Goal: Transaction & Acquisition: Download file/media

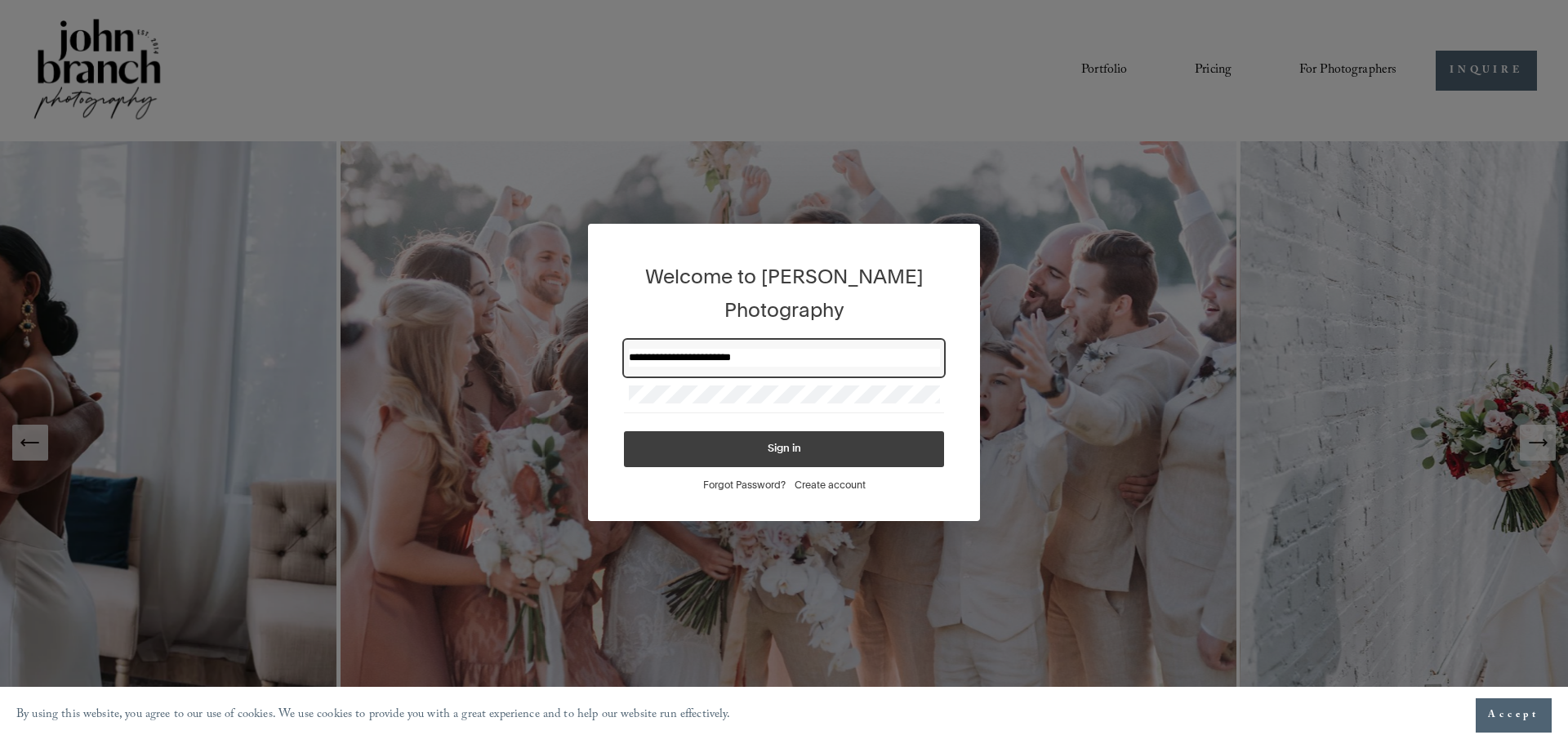
click at [817, 446] on button "Sign in" at bounding box center [784, 449] width 320 height 36
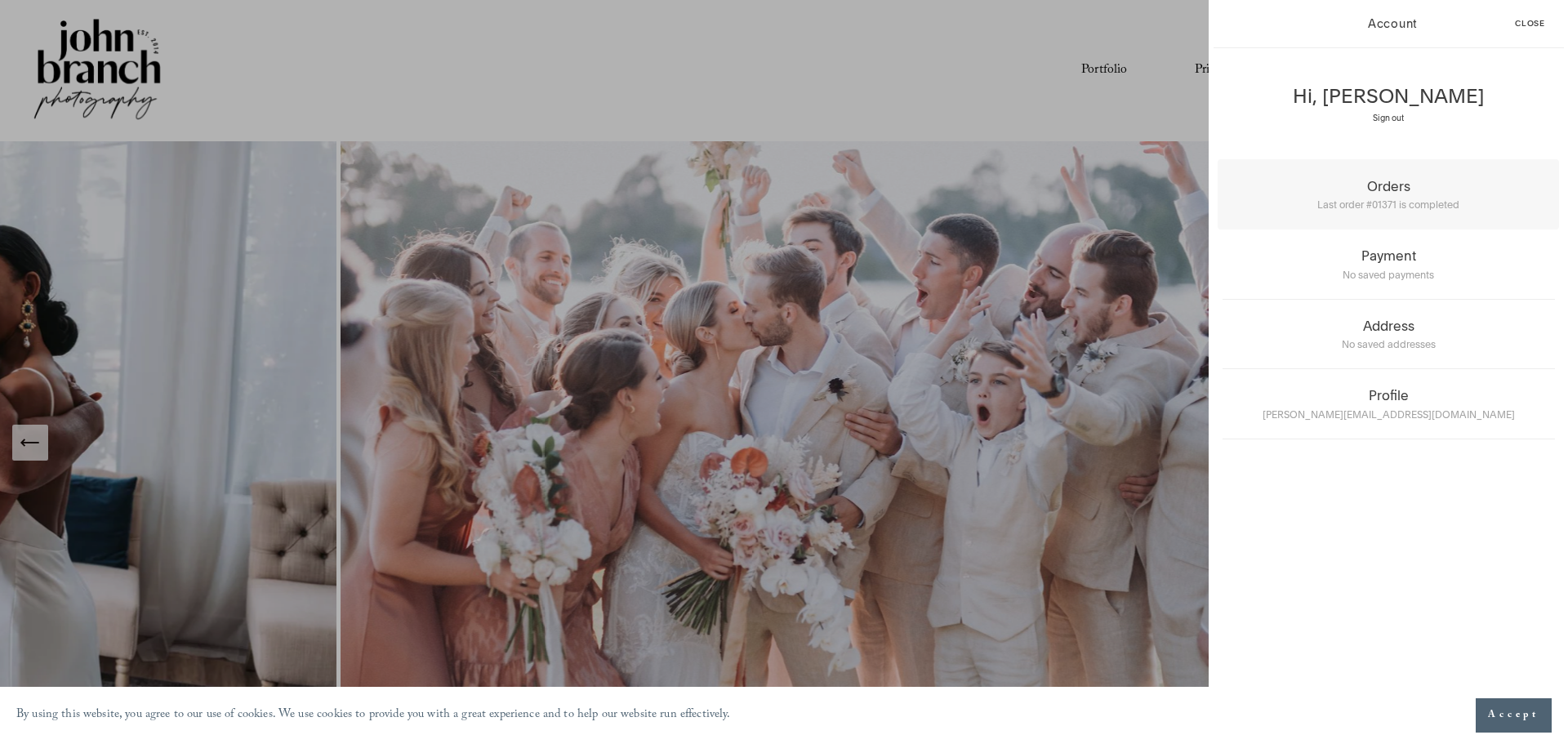
click at [1386, 183] on div "Orders" at bounding box center [1388, 186] width 332 height 16
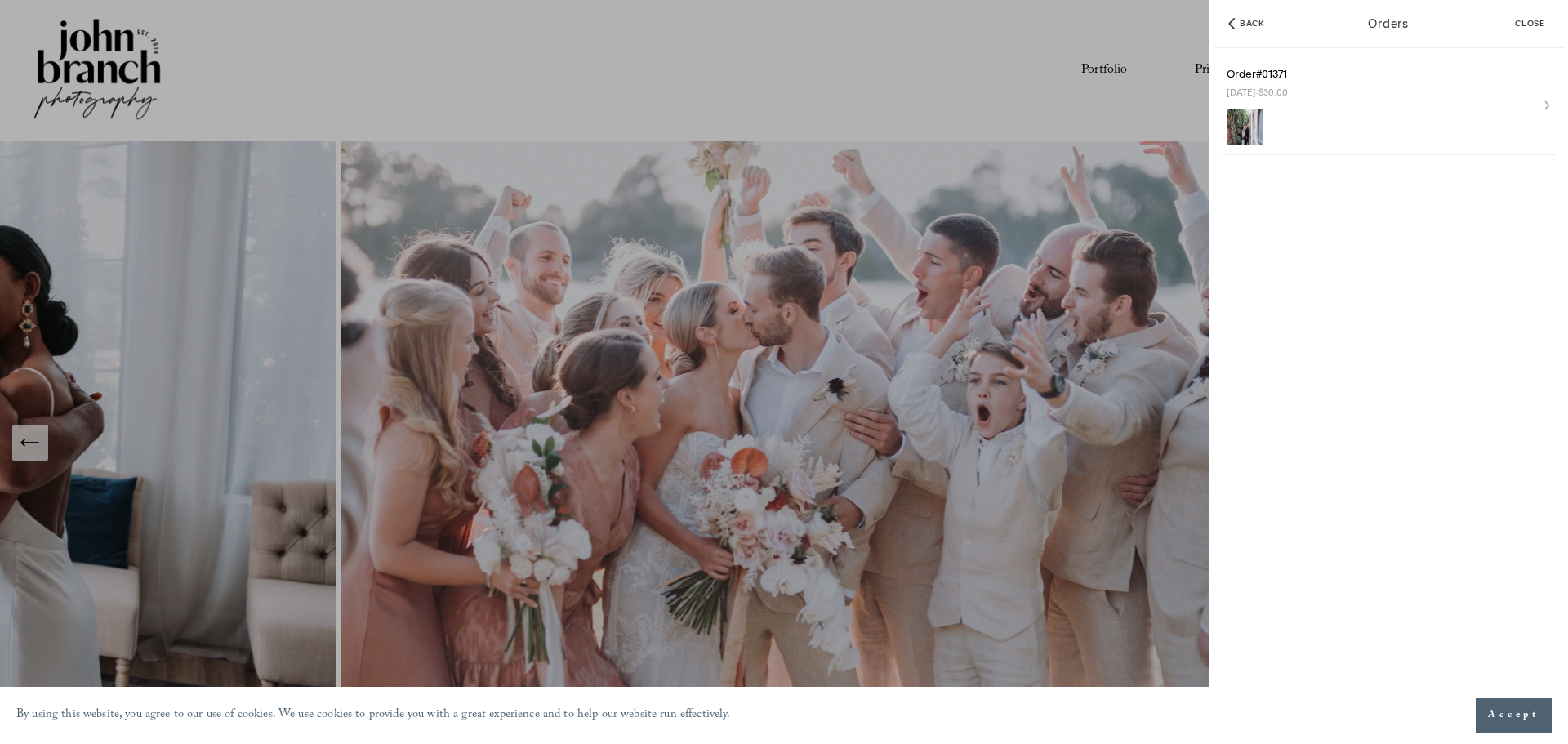
click at [1261, 124] on img at bounding box center [1244, 126] width 36 height 36
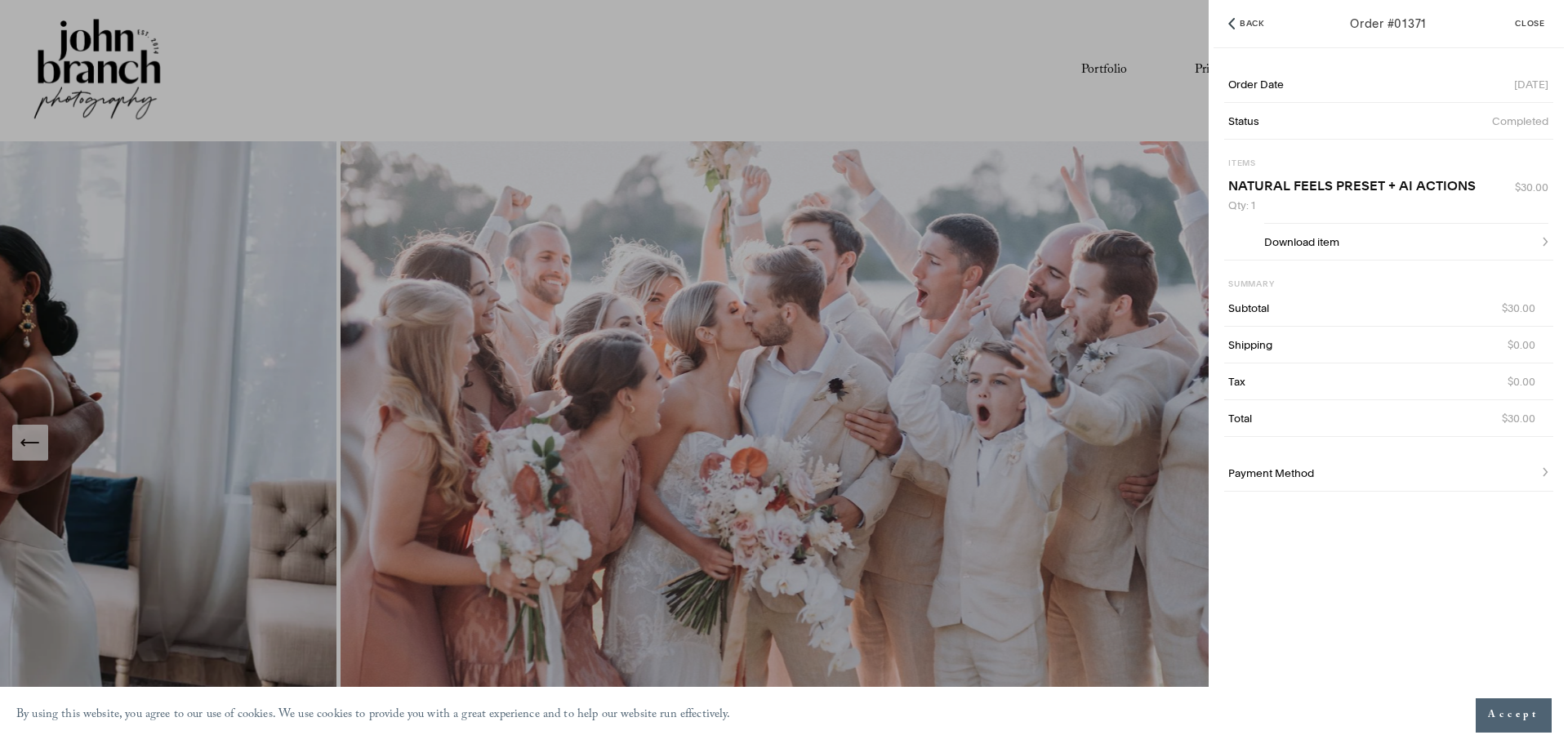
click at [1318, 235] on span "Download item" at bounding box center [1301, 242] width 75 height 13
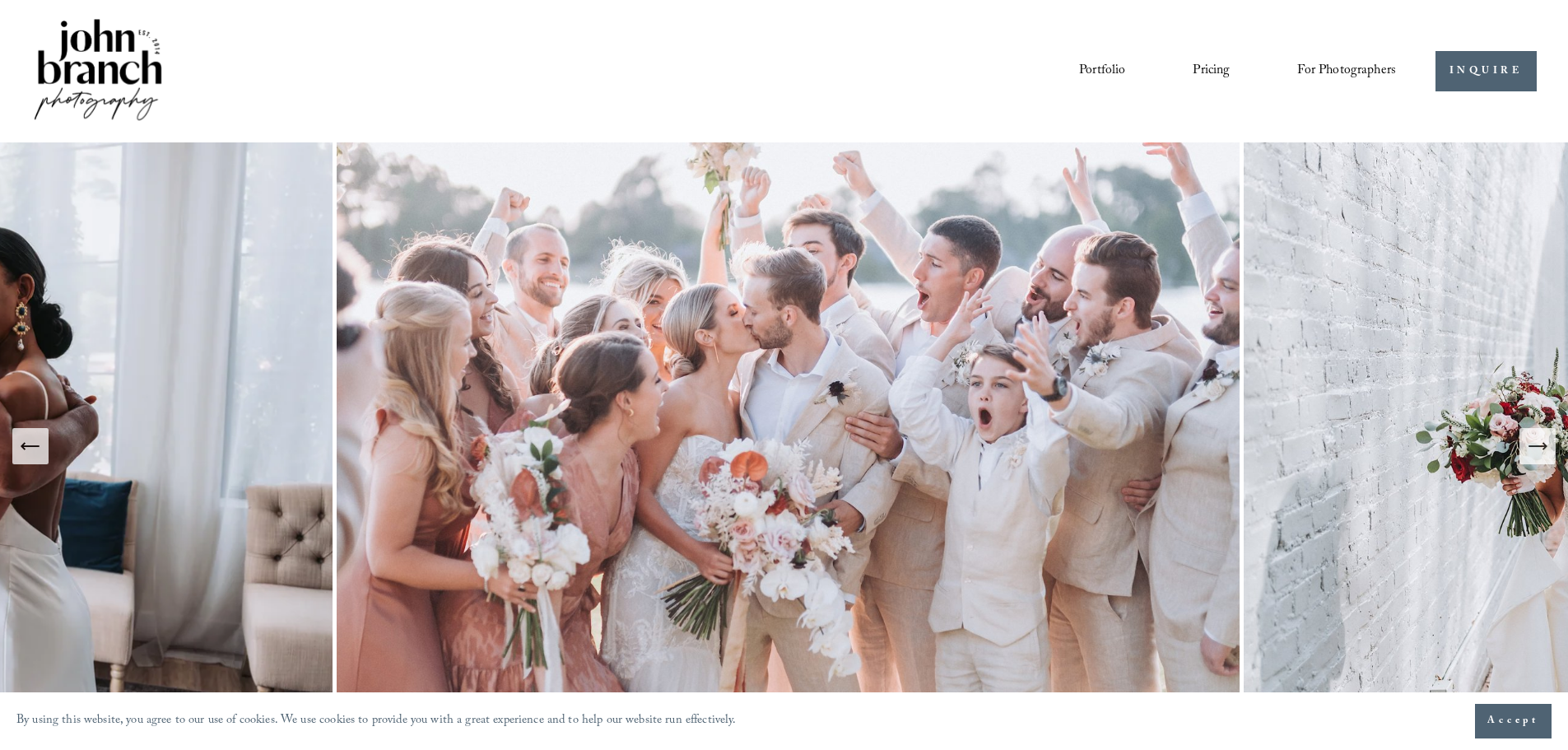
click at [1538, 463] on button "Next Slide" at bounding box center [1537, 446] width 36 height 36
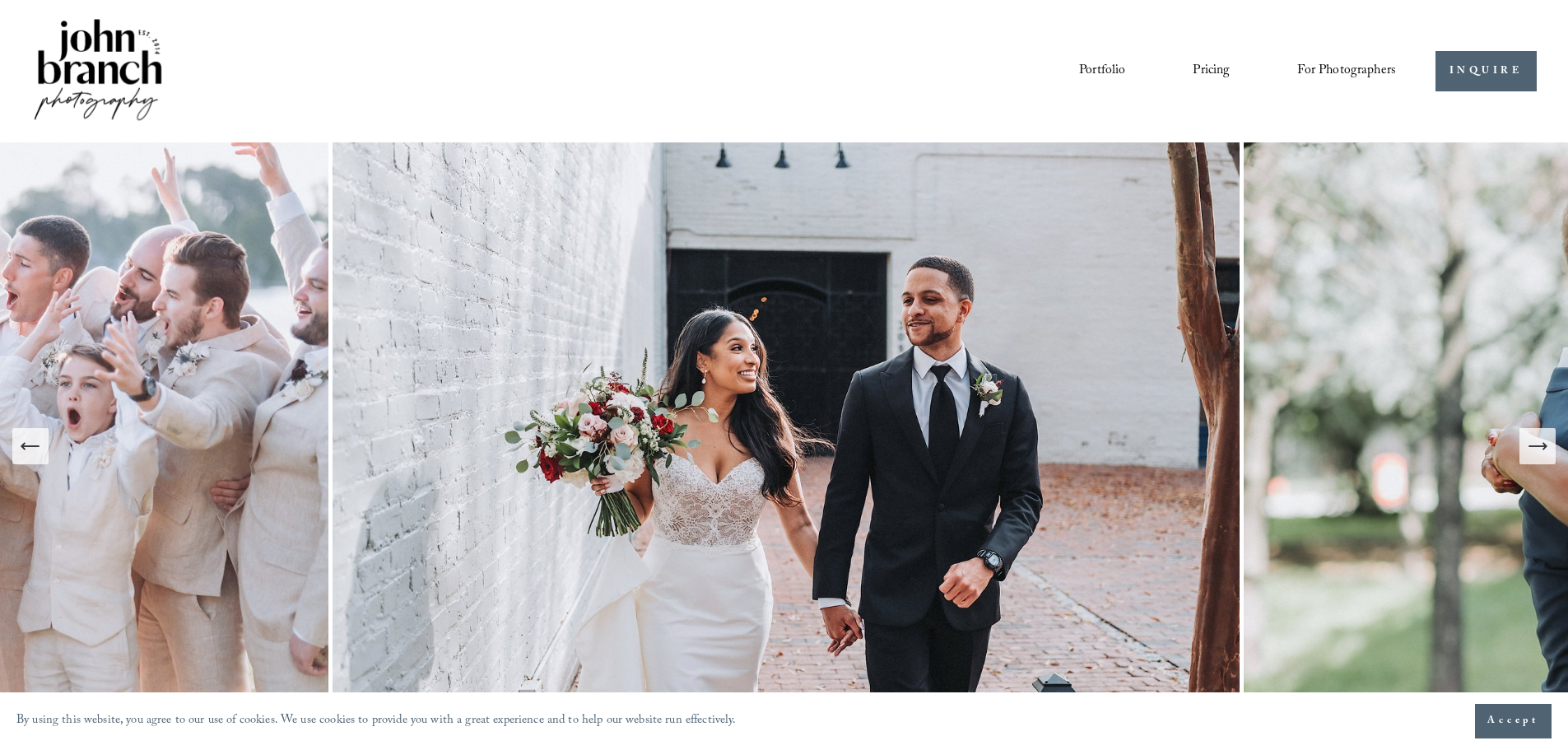
click at [1536, 459] on button "Next Slide" at bounding box center [1537, 446] width 36 height 36
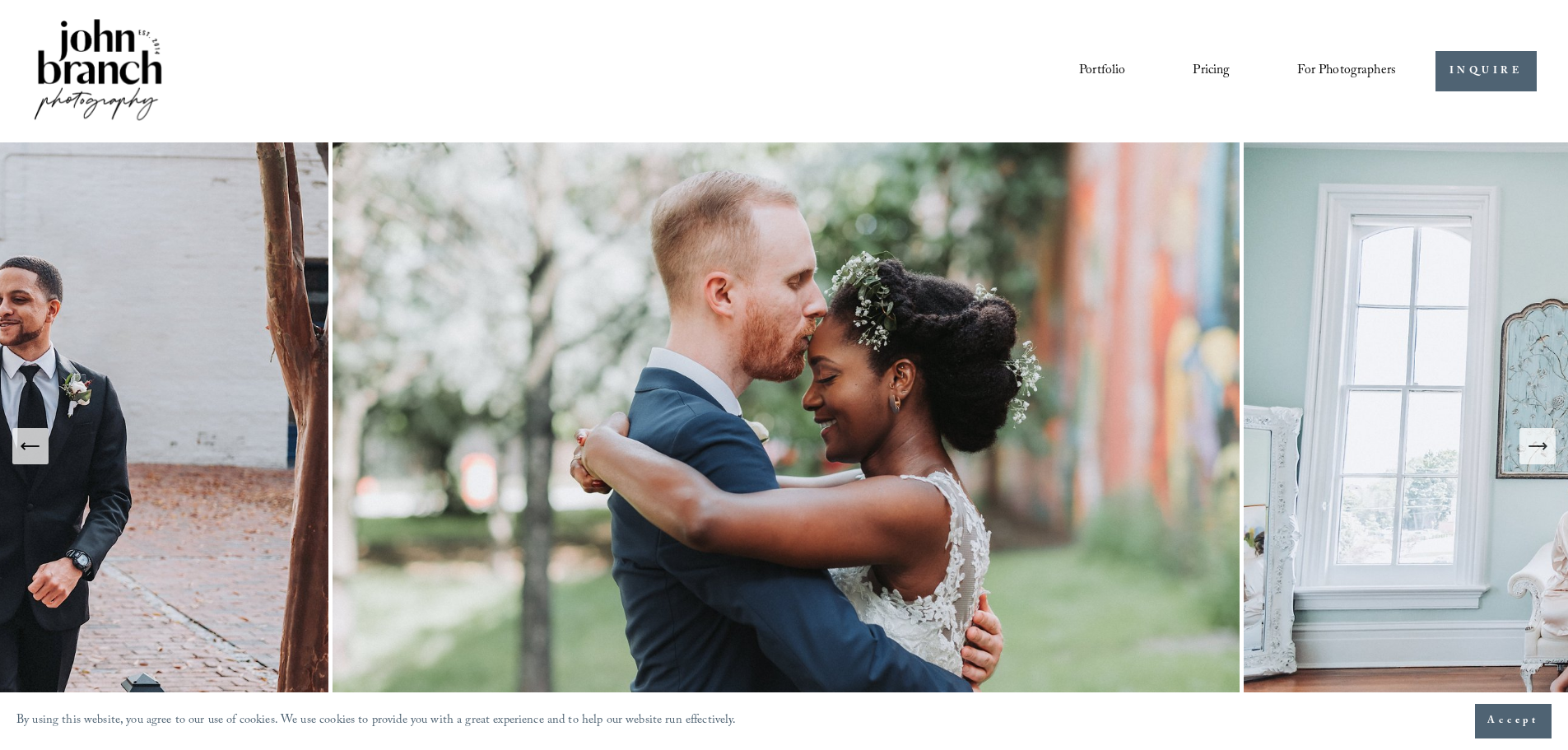
click at [1536, 459] on button "Next Slide" at bounding box center [1537, 446] width 36 height 36
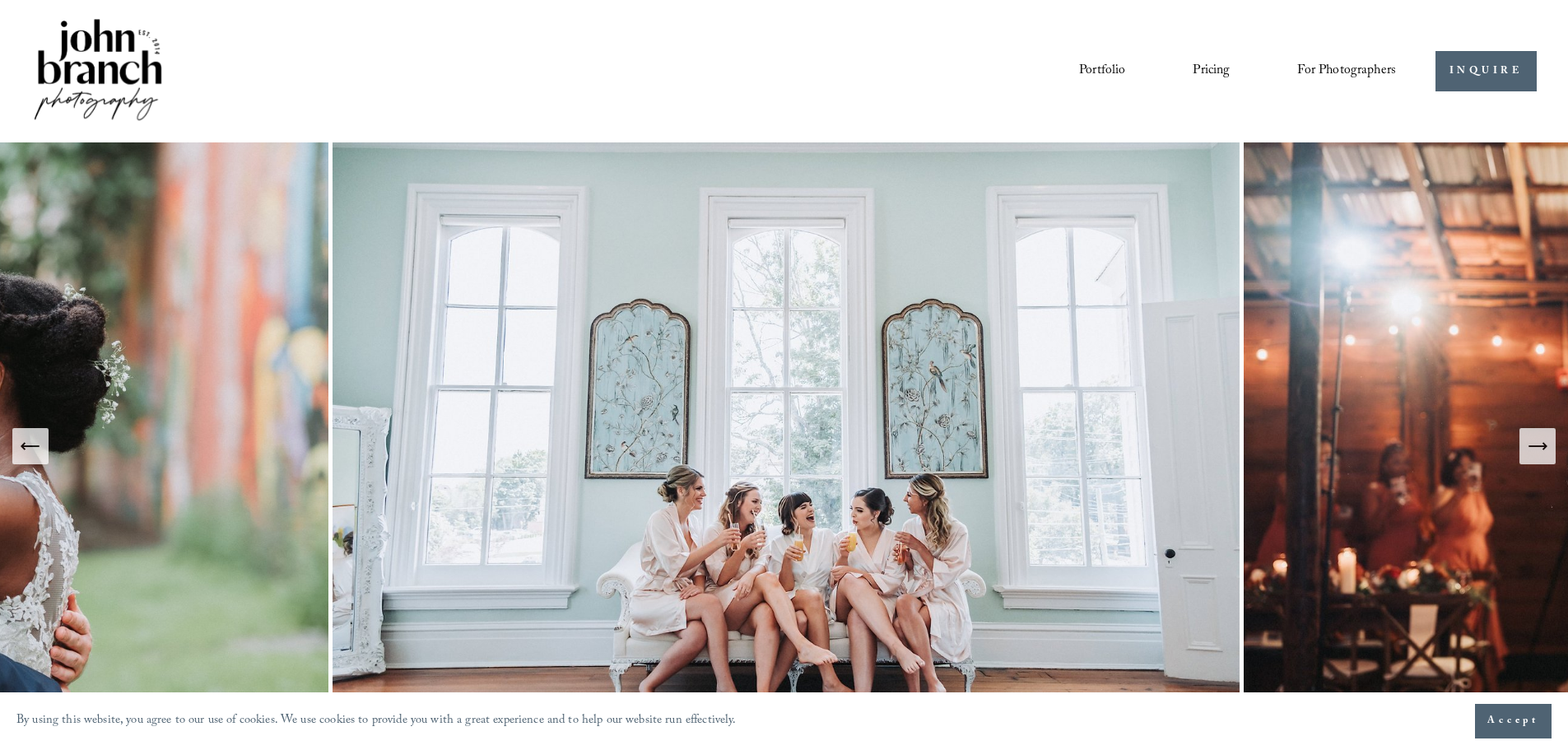
click at [1536, 459] on button "Next Slide" at bounding box center [1537, 446] width 36 height 36
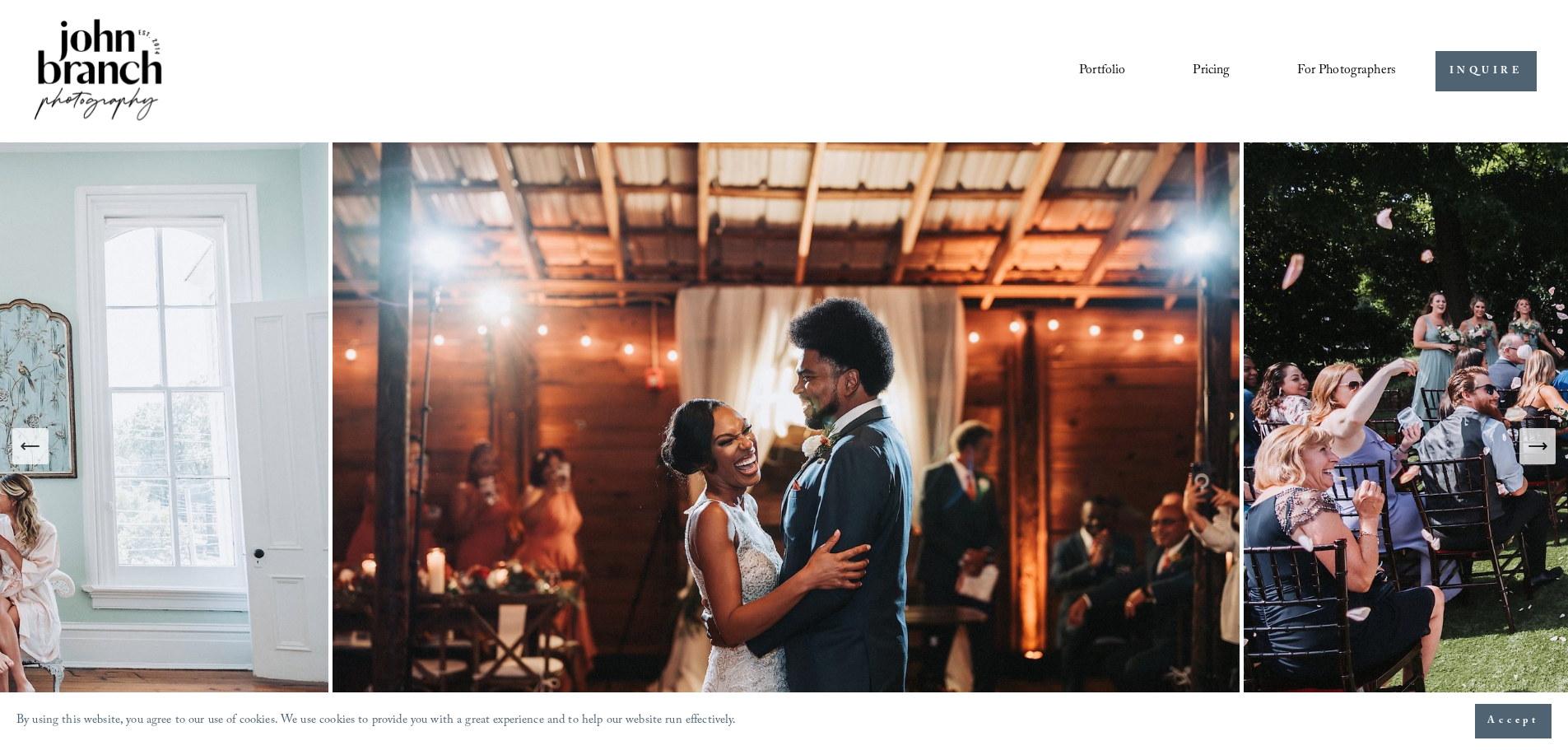
click at [1536, 449] on icon "Next Slide" at bounding box center [1537, 446] width 23 height 23
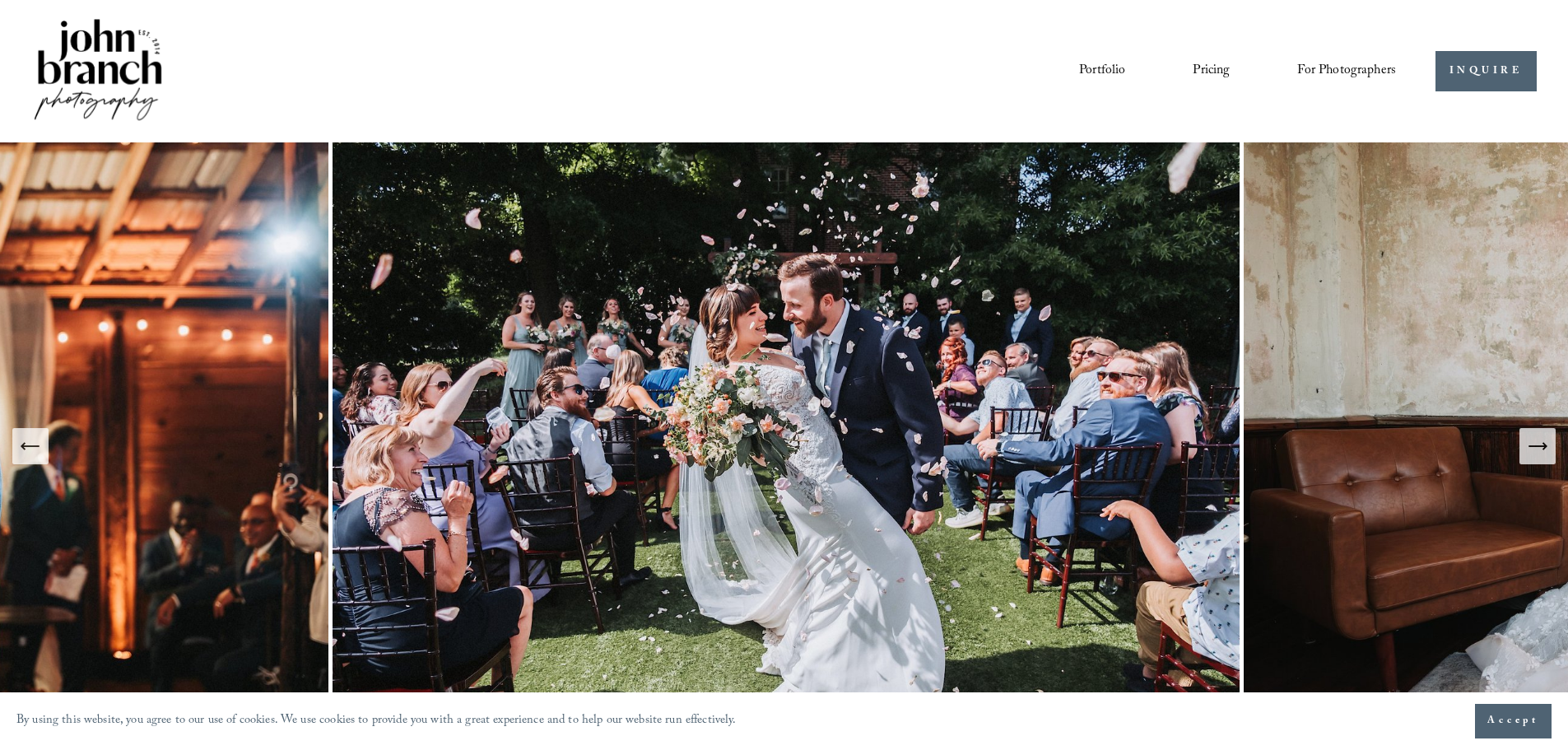
click at [1530, 449] on icon "Next Slide" at bounding box center [1537, 446] width 23 height 23
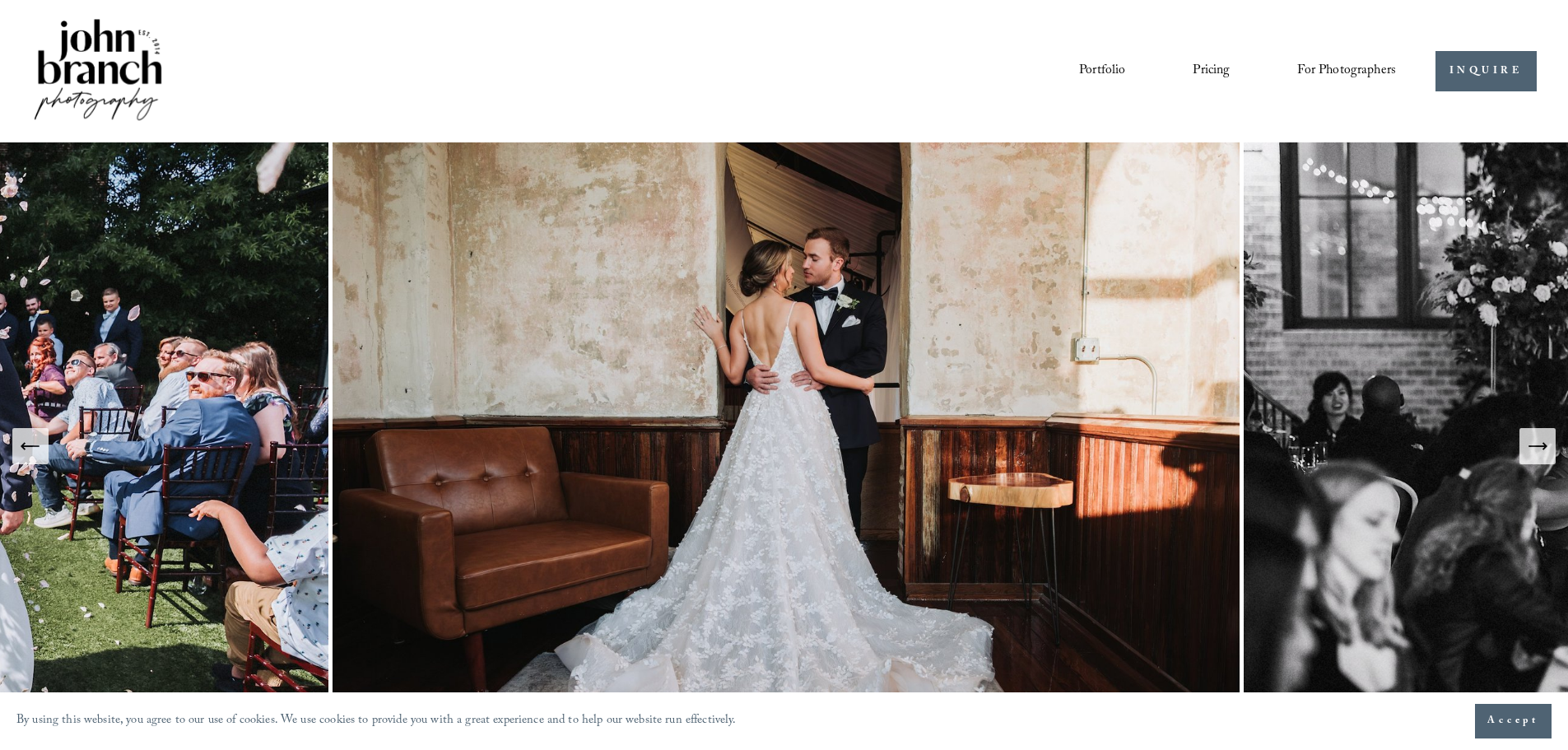
click at [1530, 449] on icon "Next Slide" at bounding box center [1537, 446] width 23 height 23
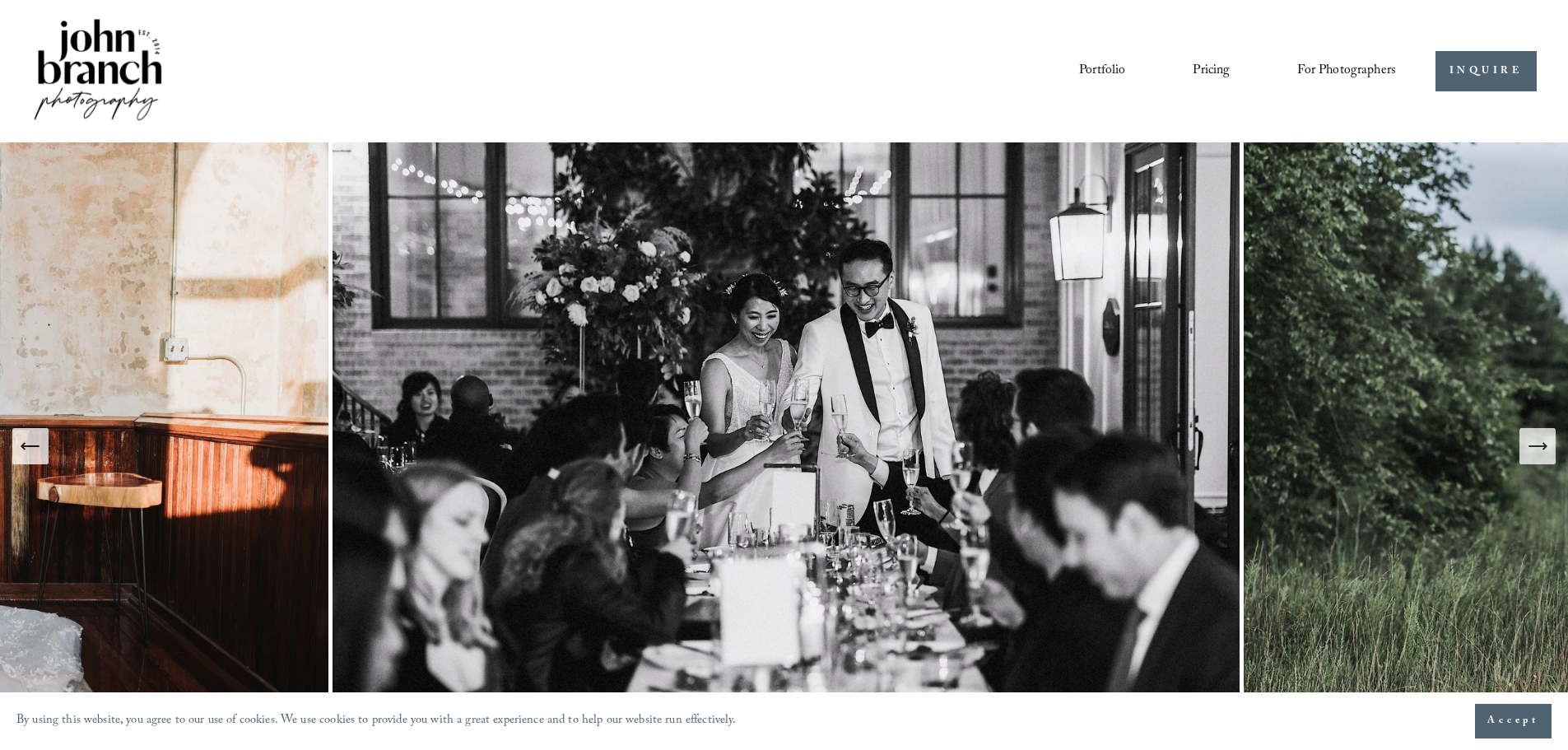
click at [1530, 449] on icon "Next Slide" at bounding box center [1537, 446] width 23 height 23
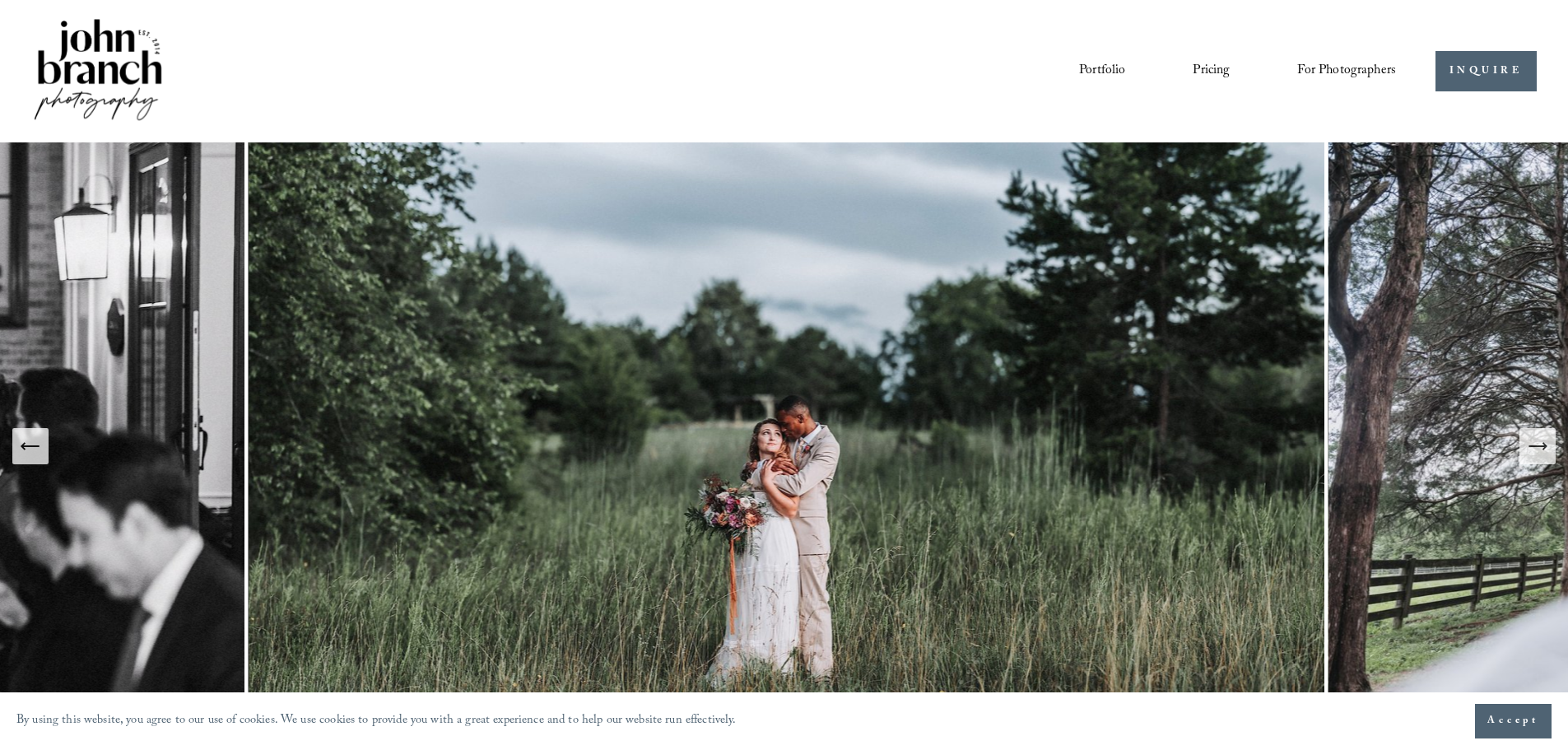
click at [1529, 449] on icon "Next Slide" at bounding box center [1537, 446] width 23 height 23
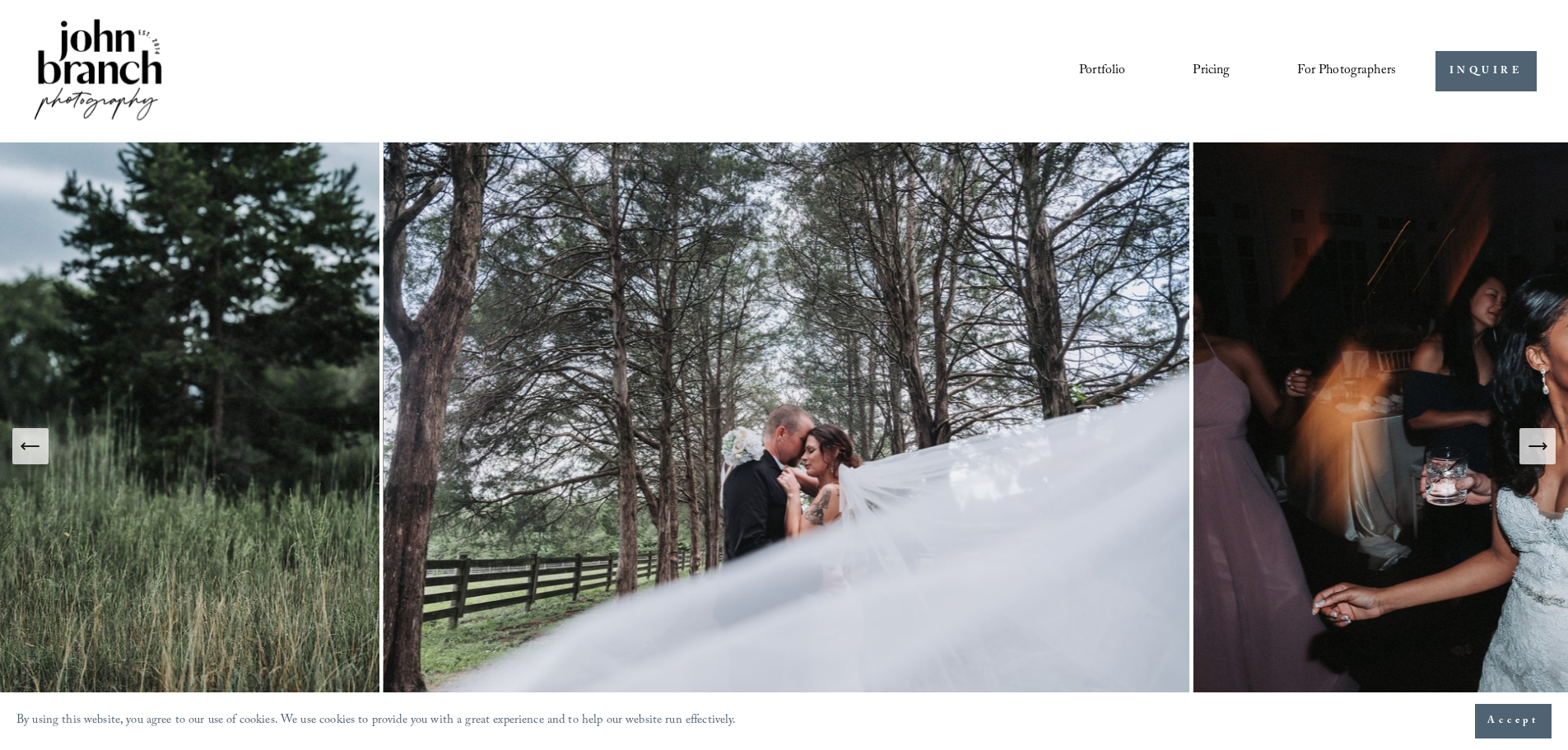
click at [1528, 449] on icon "Next Slide" at bounding box center [1537, 446] width 23 height 23
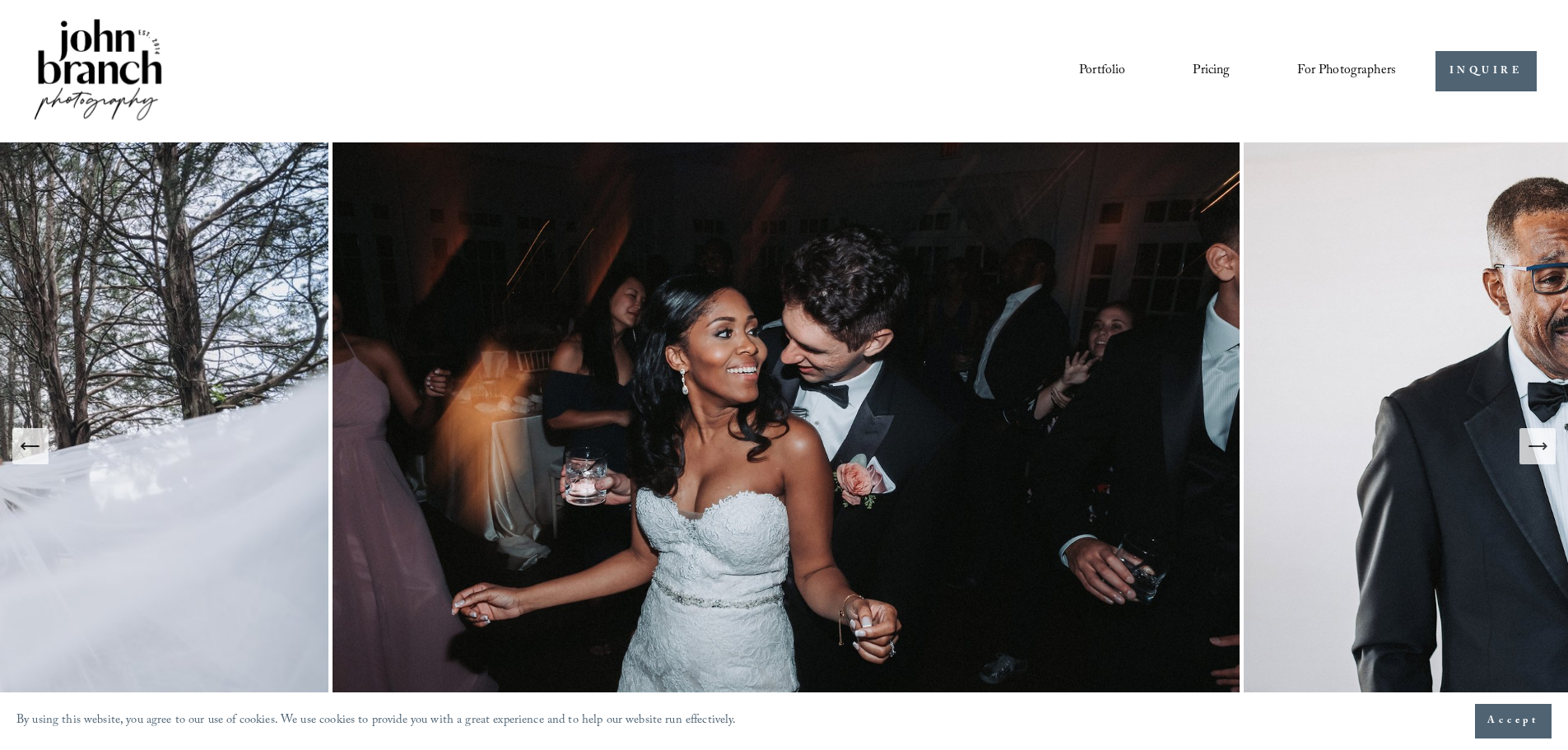
click at [1527, 449] on icon "Next Slide" at bounding box center [1537, 446] width 23 height 23
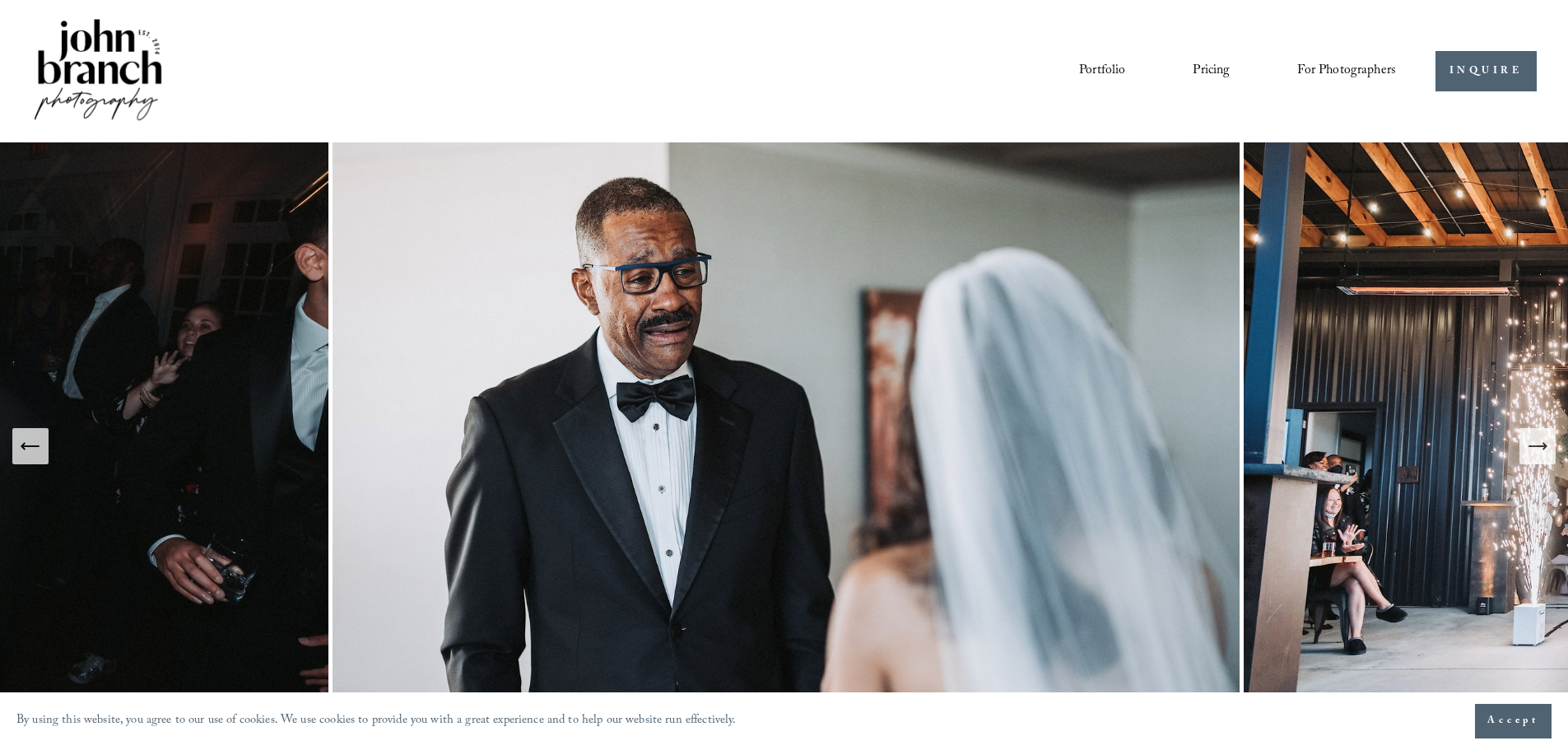
click at [1532, 450] on icon "Next Slide" at bounding box center [1537, 446] width 23 height 23
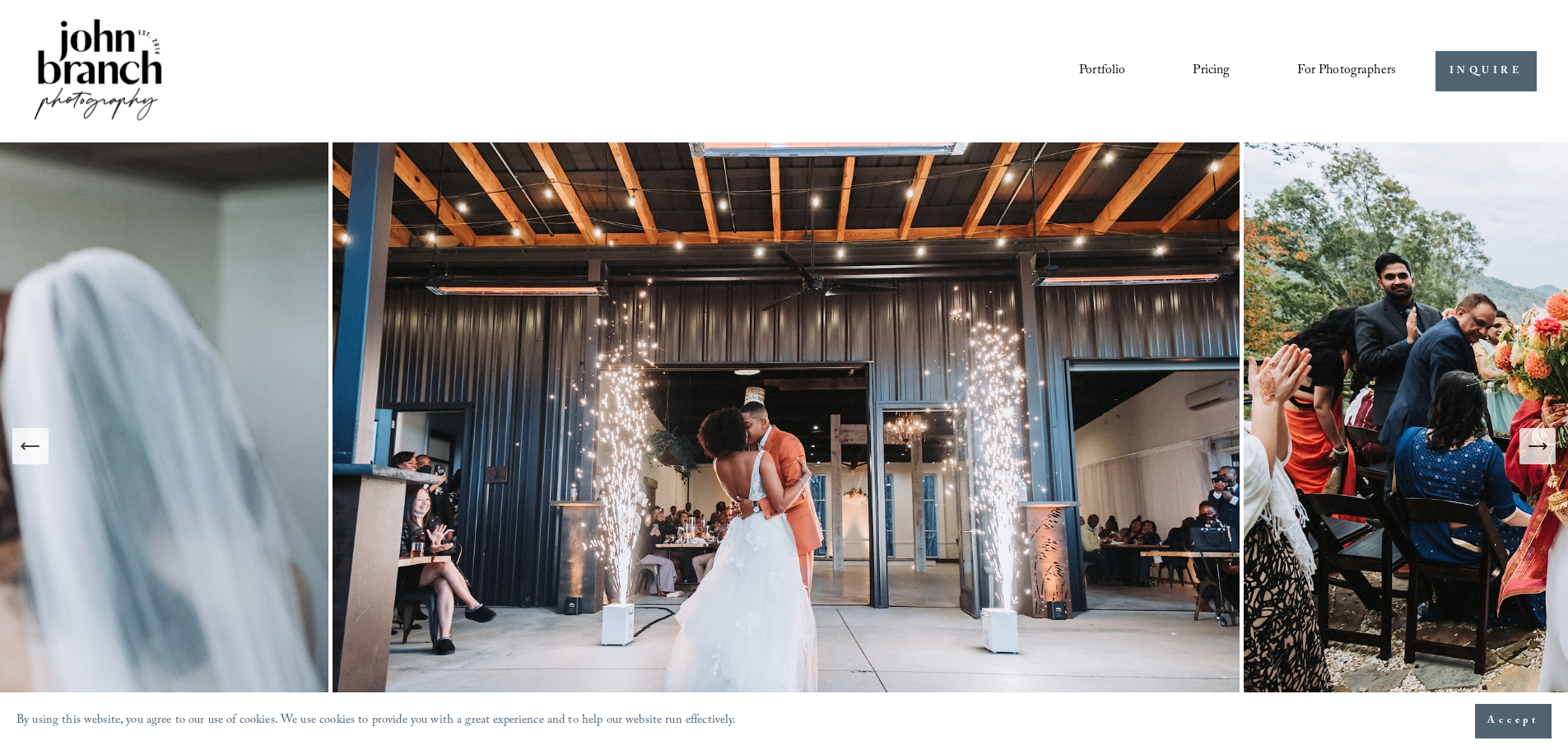
click at [1536, 442] on icon "Next Slide" at bounding box center [1537, 446] width 23 height 23
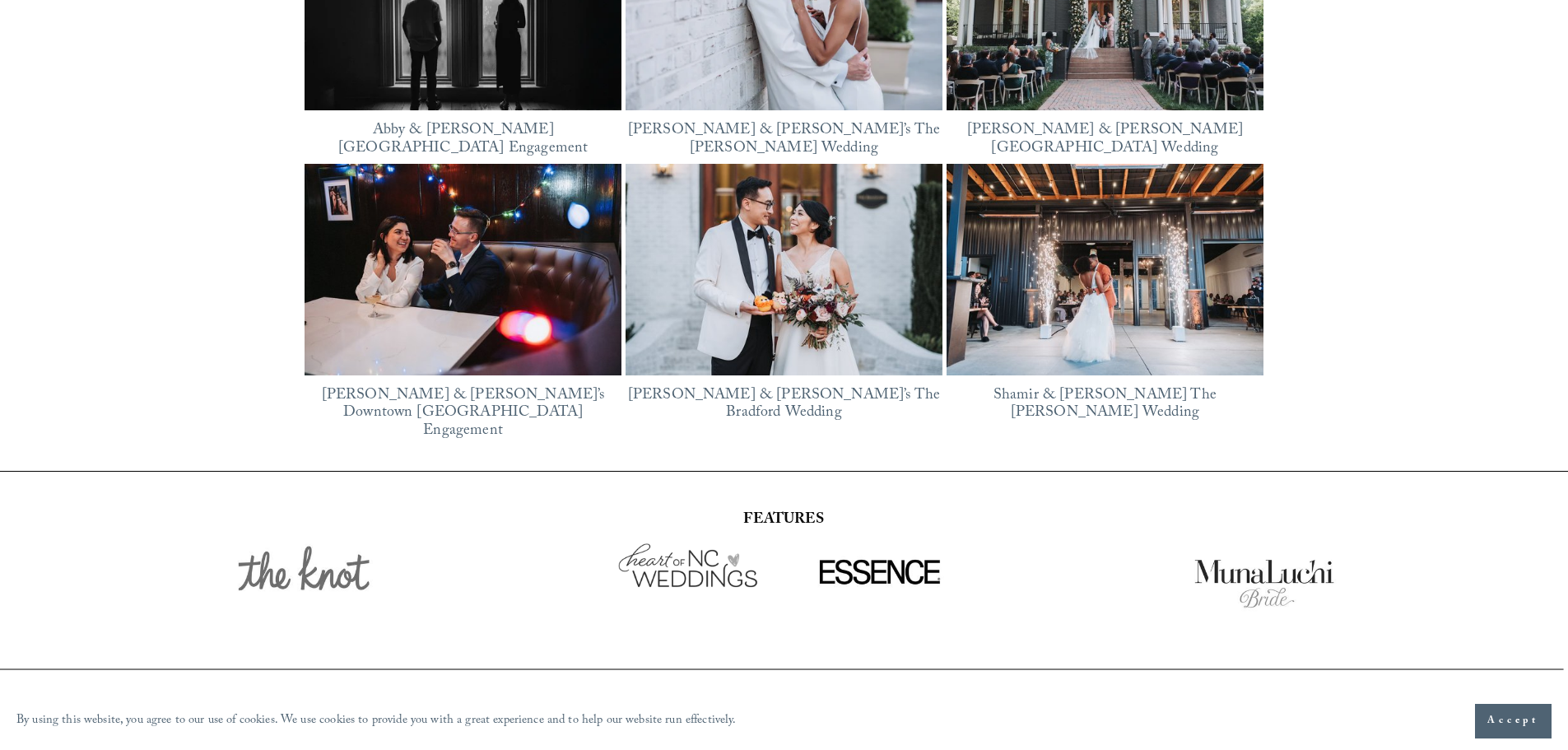
scroll to position [2298, 0]
